Goal: Task Accomplishment & Management: Manage account settings

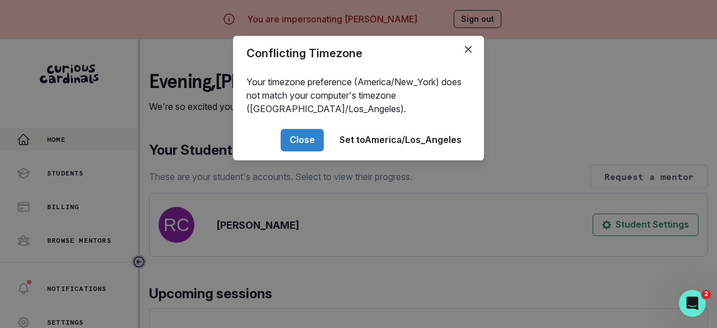
click at [297, 141] on button "Close" at bounding box center [302, 140] width 43 height 22
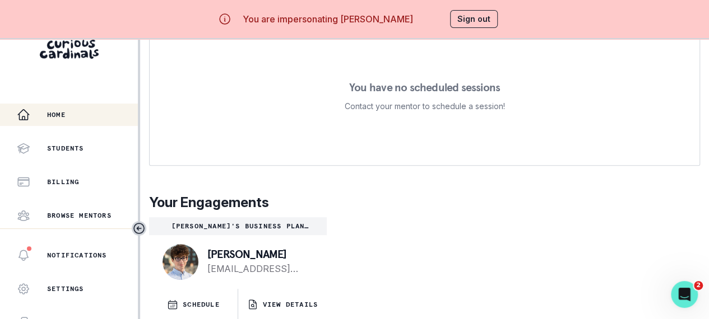
scroll to position [48, 0]
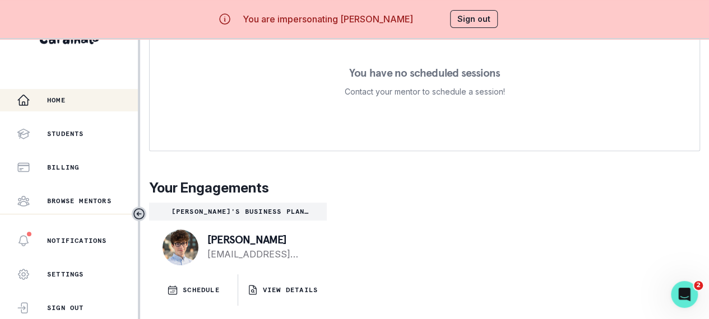
click at [206, 289] on p "SCHEDULE" at bounding box center [201, 290] width 37 height 9
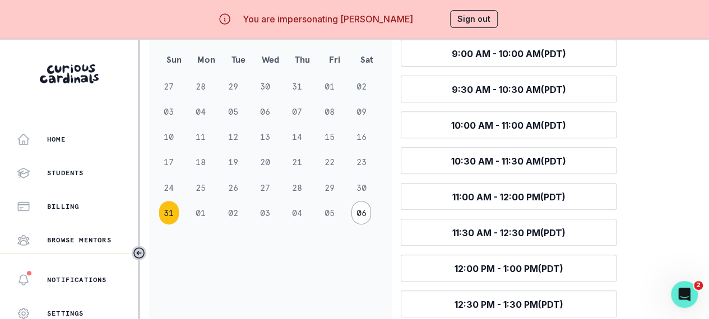
scroll to position [168, 0]
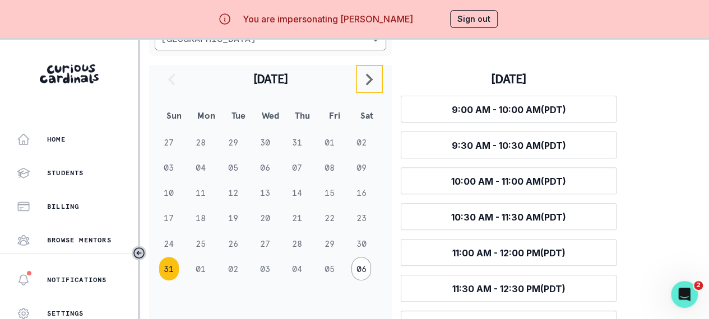
click at [373, 85] on icon "navigate to next month" at bounding box center [368, 79] width 13 height 13
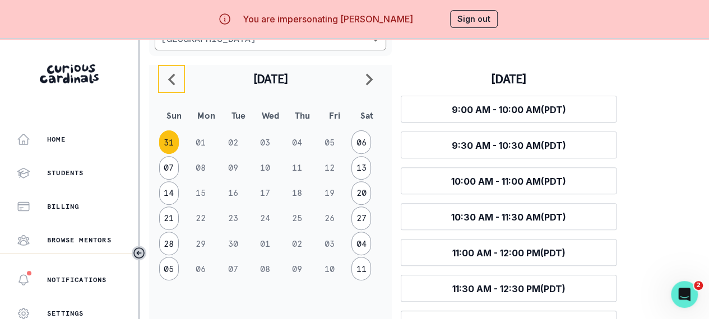
click at [164, 75] on button "navigate to previous month" at bounding box center [171, 79] width 27 height 28
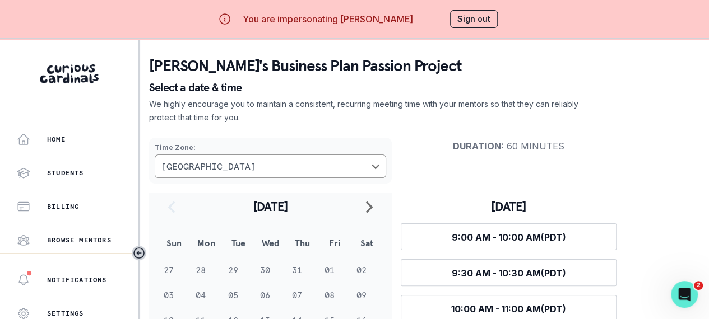
scroll to position [56, 0]
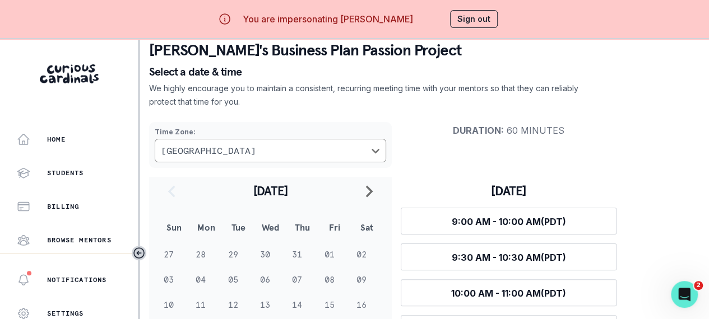
click at [72, 202] on div "Billing" at bounding box center [77, 206] width 121 height 13
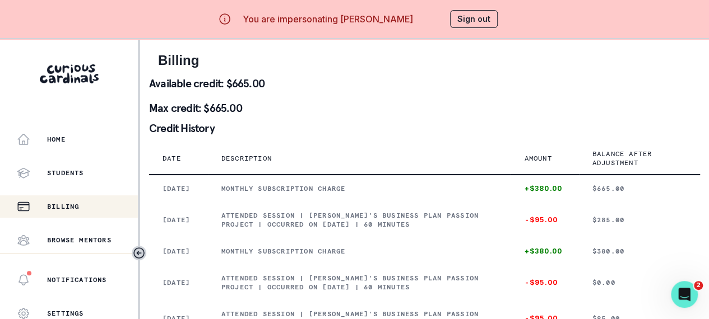
click at [54, 136] on p "Home" at bounding box center [56, 139] width 18 height 9
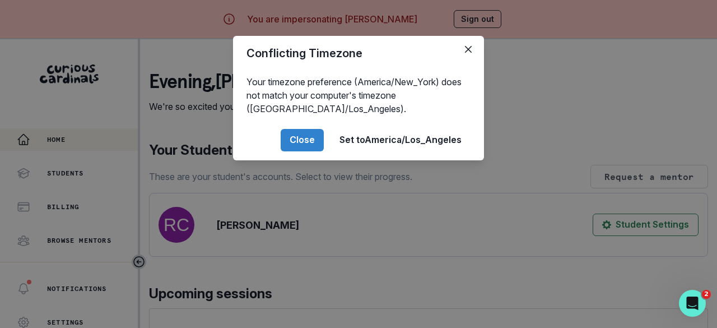
click at [296, 136] on button "Close" at bounding box center [302, 140] width 43 height 22
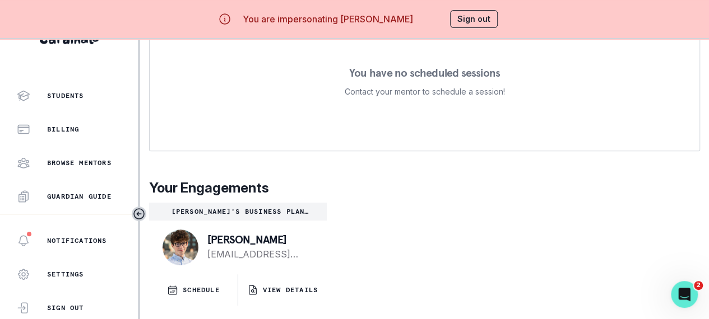
scroll to position [57, 0]
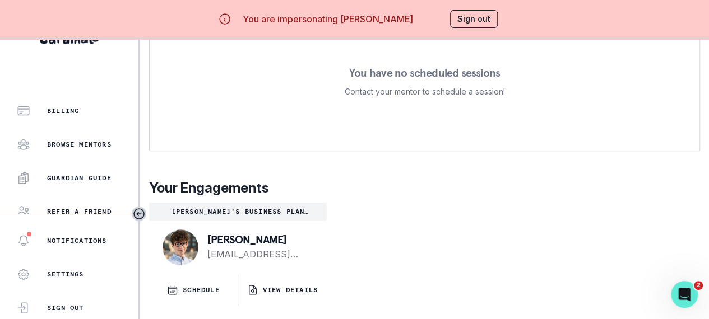
click at [485, 17] on button "Sign out" at bounding box center [474, 19] width 48 height 18
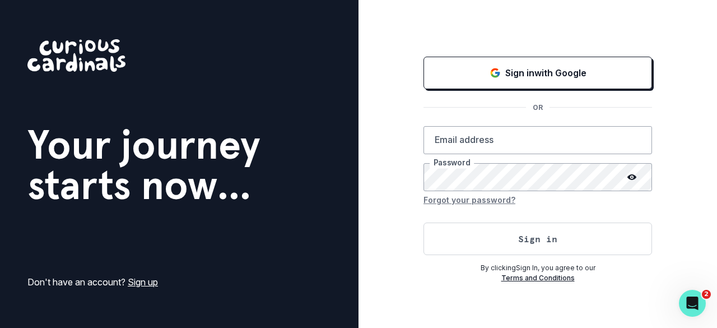
click at [596, 77] on div "Sign in with Google" at bounding box center [538, 72] width 201 height 13
